Goal: Navigation & Orientation: Find specific page/section

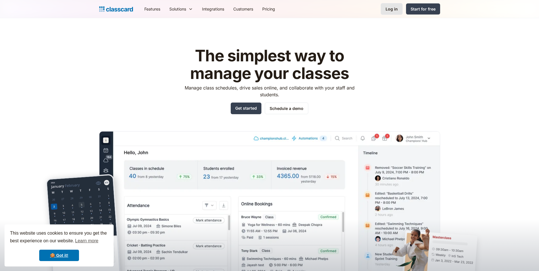
click at [396, 10] on div "Log in" at bounding box center [391, 9] width 12 height 6
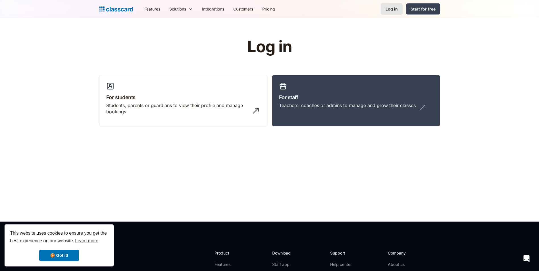
click at [390, 9] on div "Log in" at bounding box center [391, 9] width 12 height 6
click at [235, 105] on div "Students, parents or guardians to view their profile and manage bookings" at bounding box center [177, 108] width 143 height 13
click at [320, 97] on h3 "For staff" at bounding box center [356, 97] width 154 height 8
